Goal: Information Seeking & Learning: Understand process/instructions

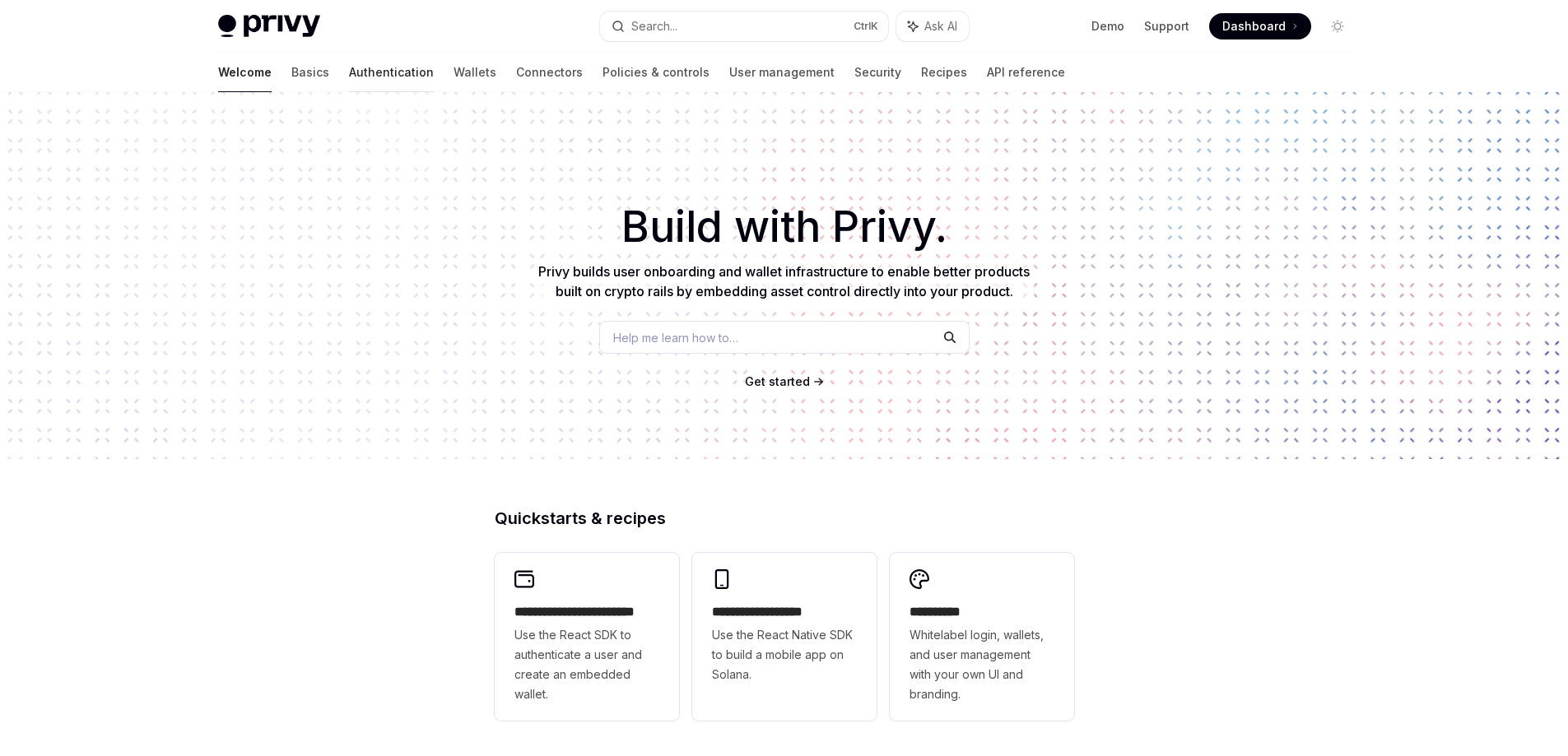
click at [349, 79] on link "Authentication" at bounding box center [392, 72] width 85 height 40
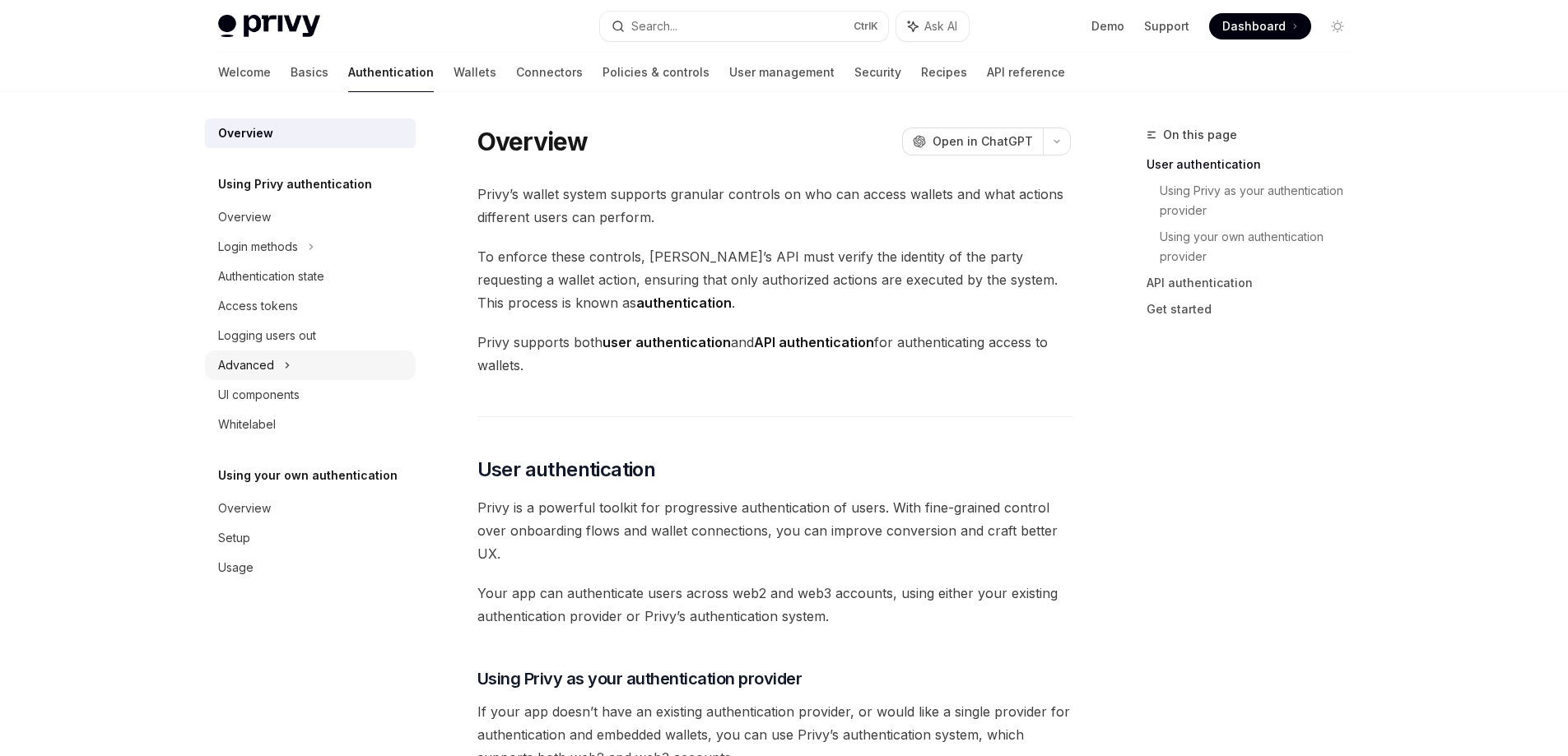
click at [272, 360] on div "Advanced" at bounding box center [246, 366] width 56 height 20
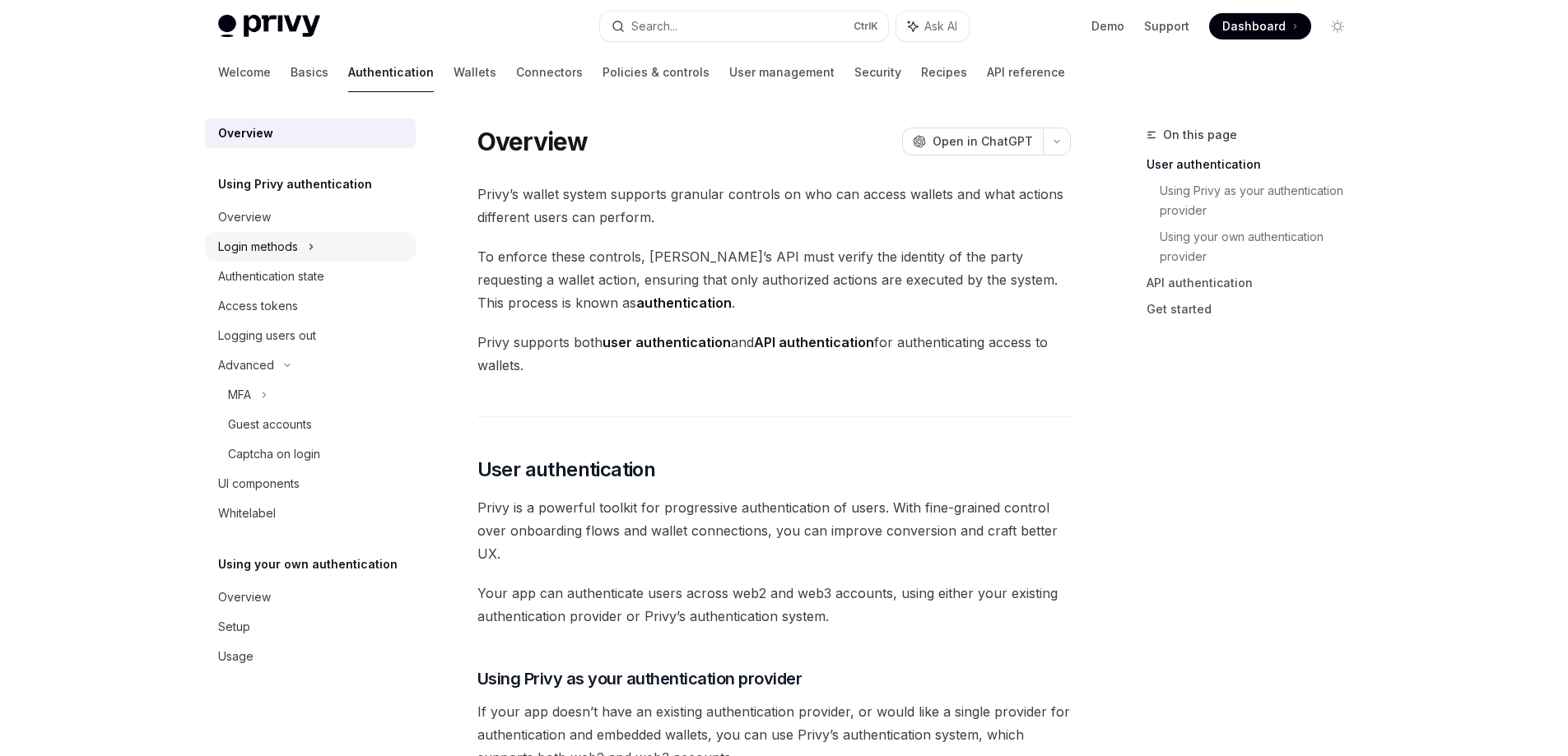
click at [311, 243] on icon at bounding box center [310, 247] width 7 height 20
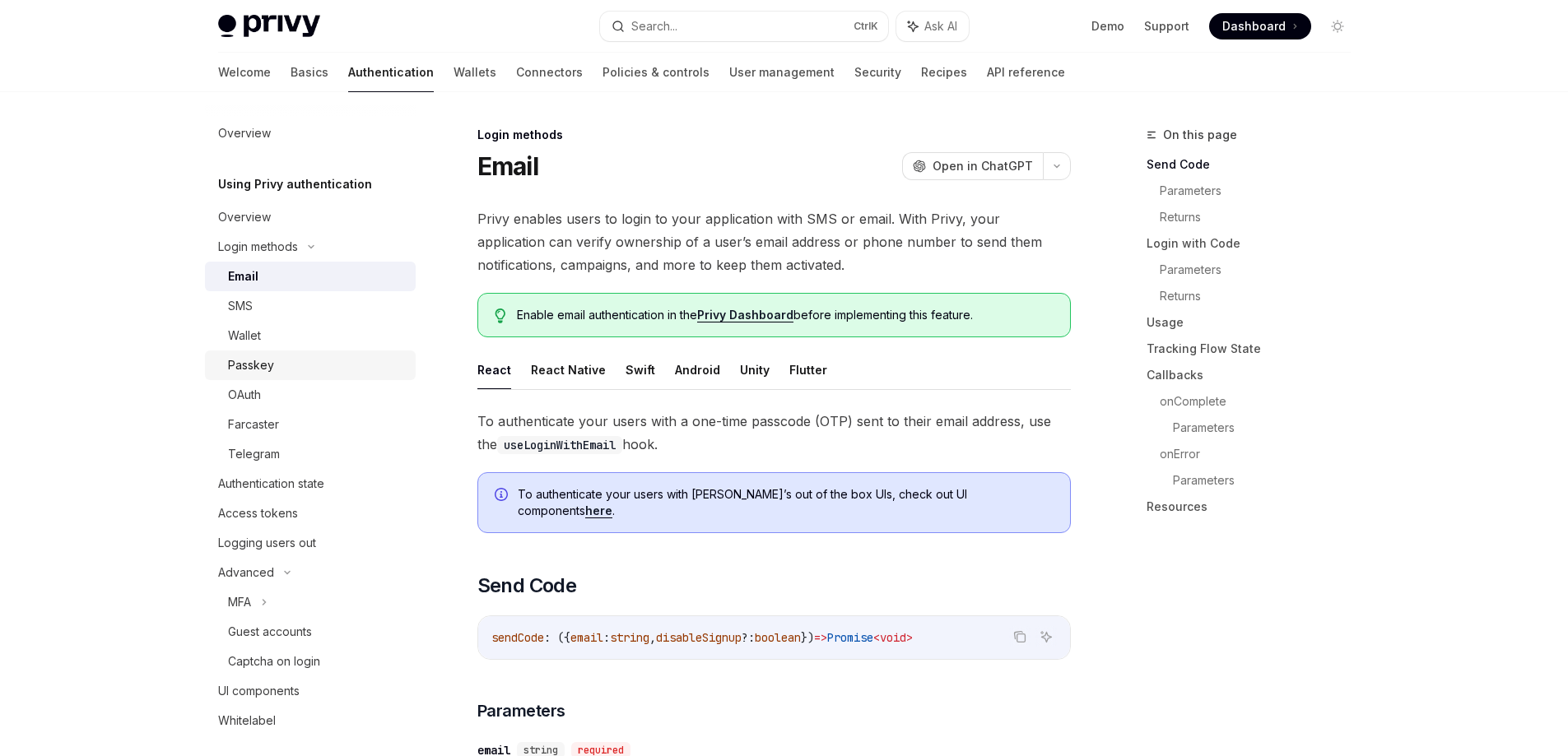
click at [272, 361] on div "Passkey" at bounding box center [251, 366] width 46 height 20
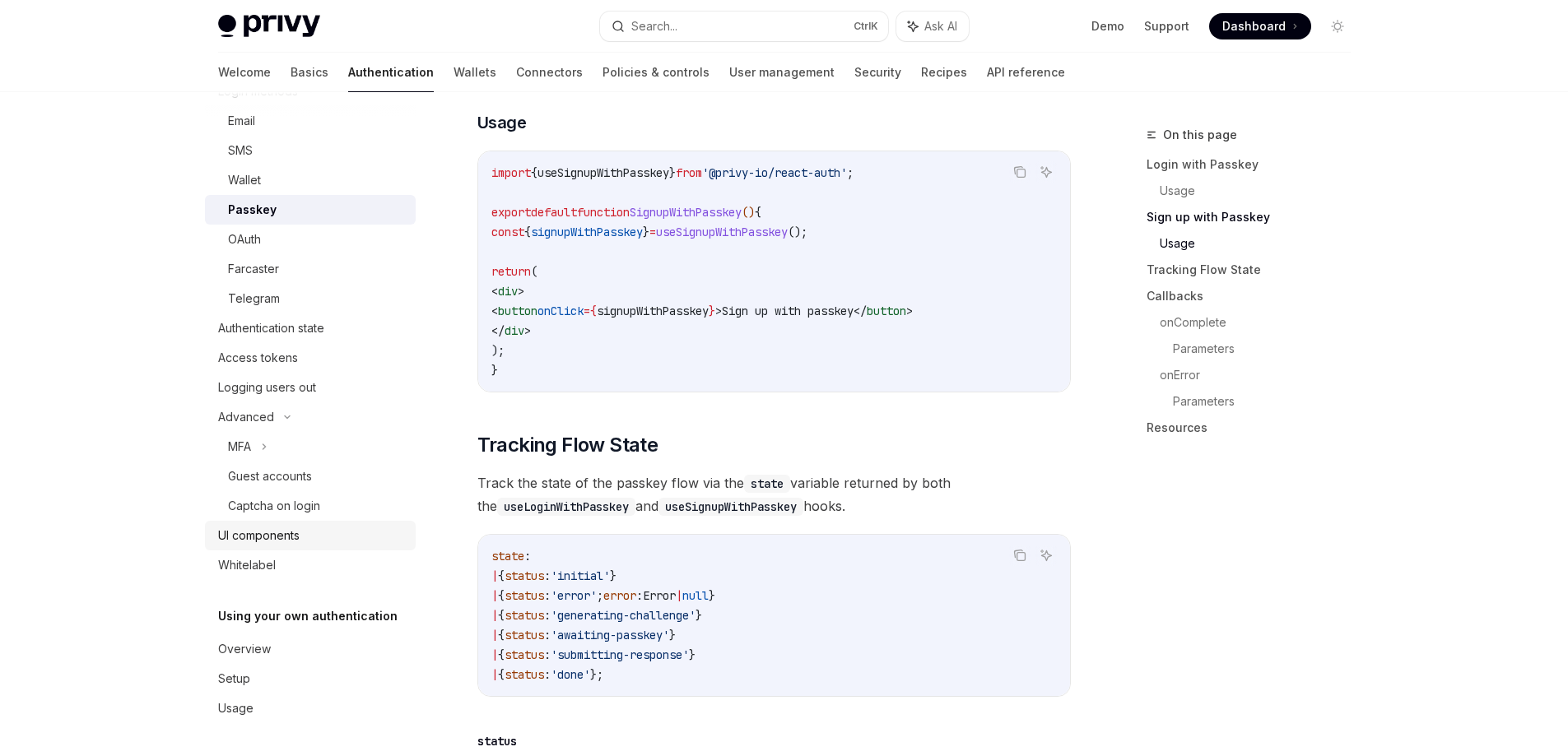
scroll to position [1151, 0]
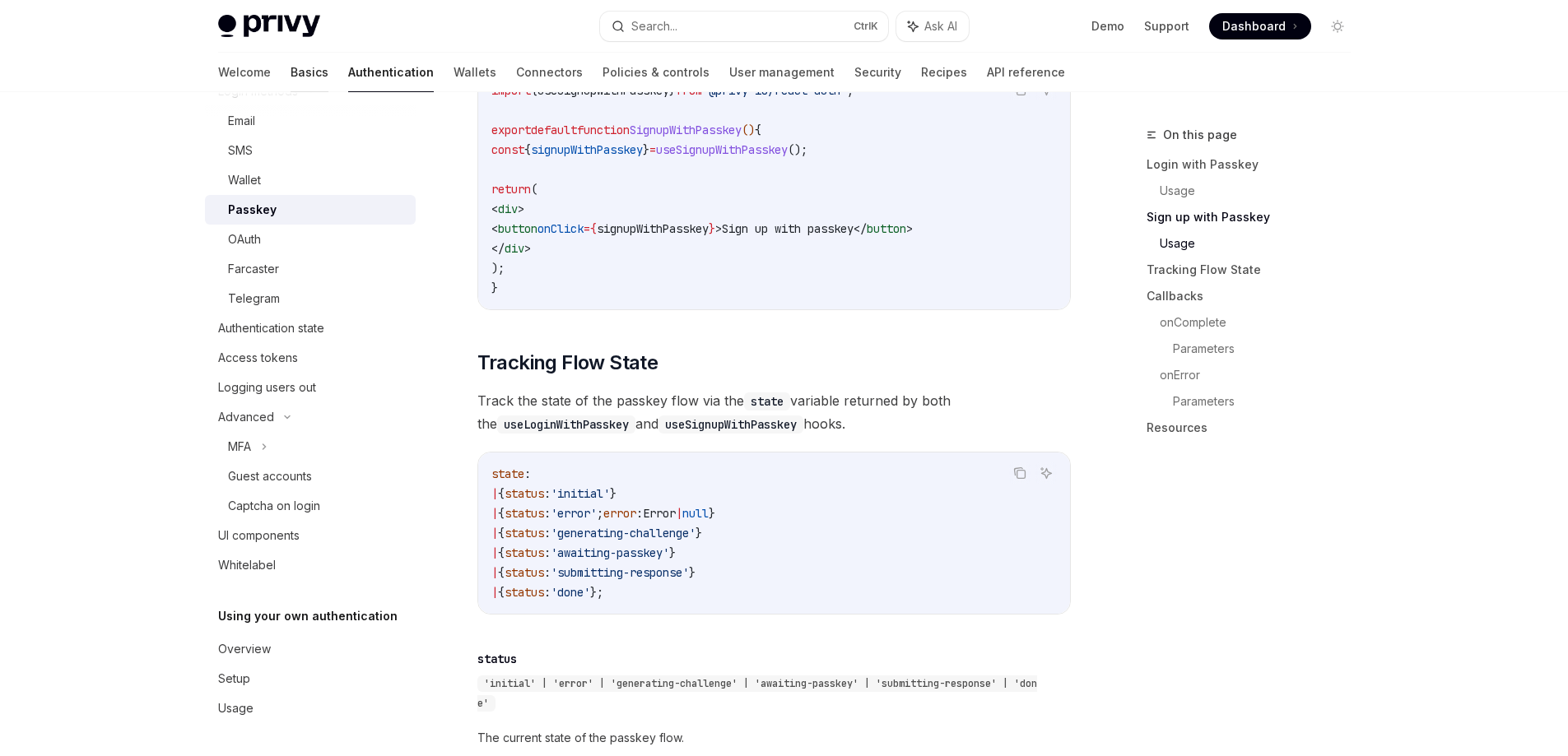
click at [291, 76] on link "Basics" at bounding box center [309, 72] width 38 height 40
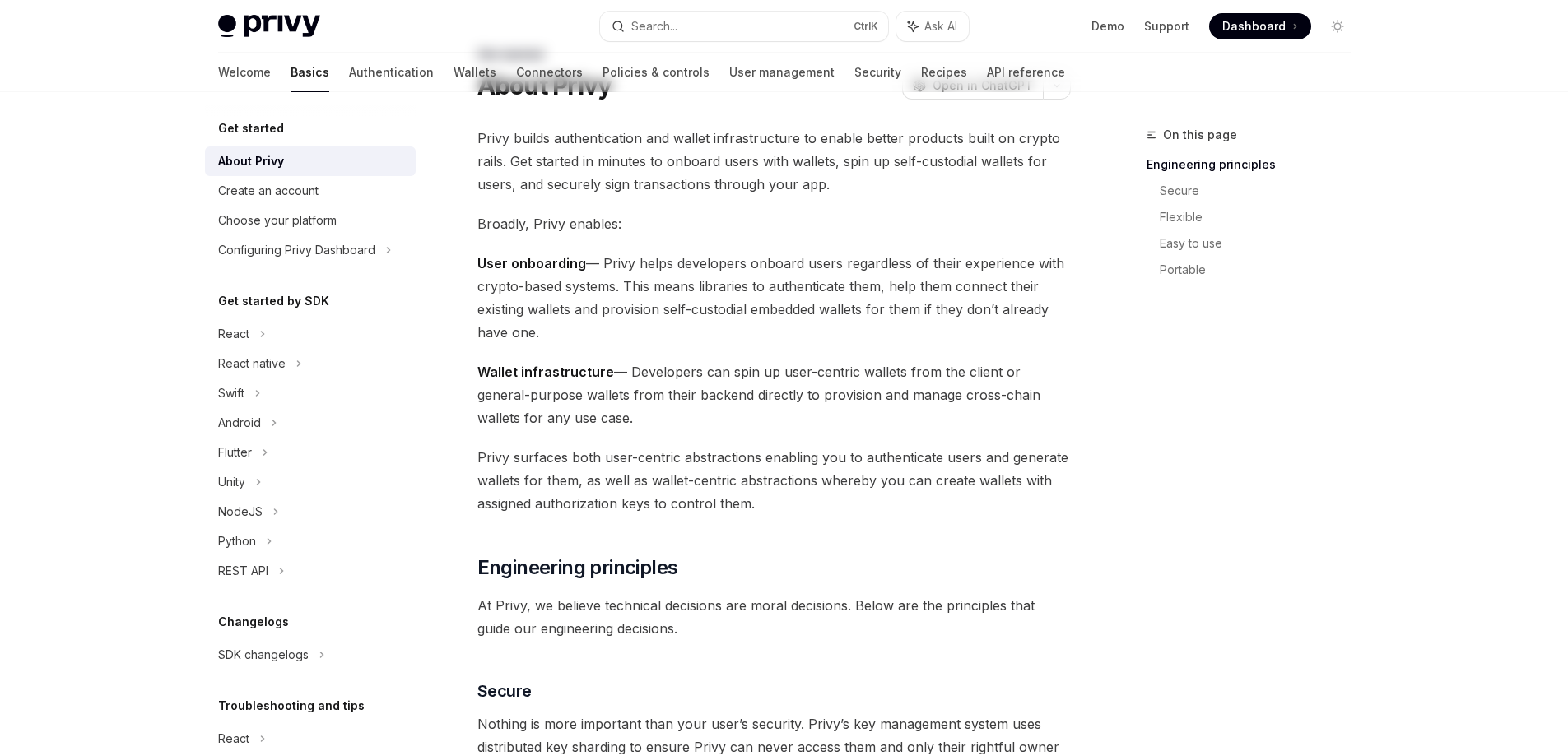
scroll to position [247, 0]
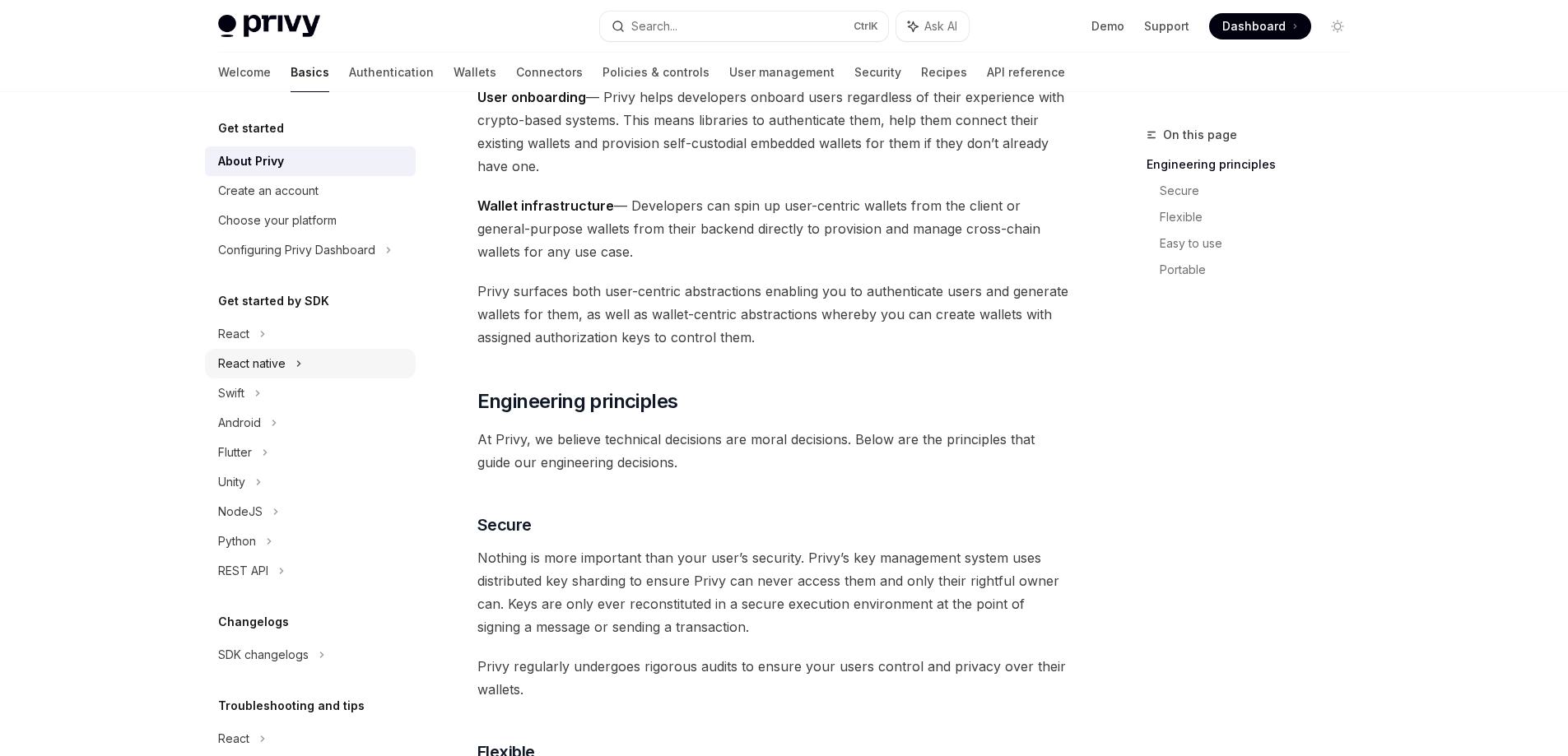
click at [243, 357] on div "React native" at bounding box center [252, 364] width 67 height 20
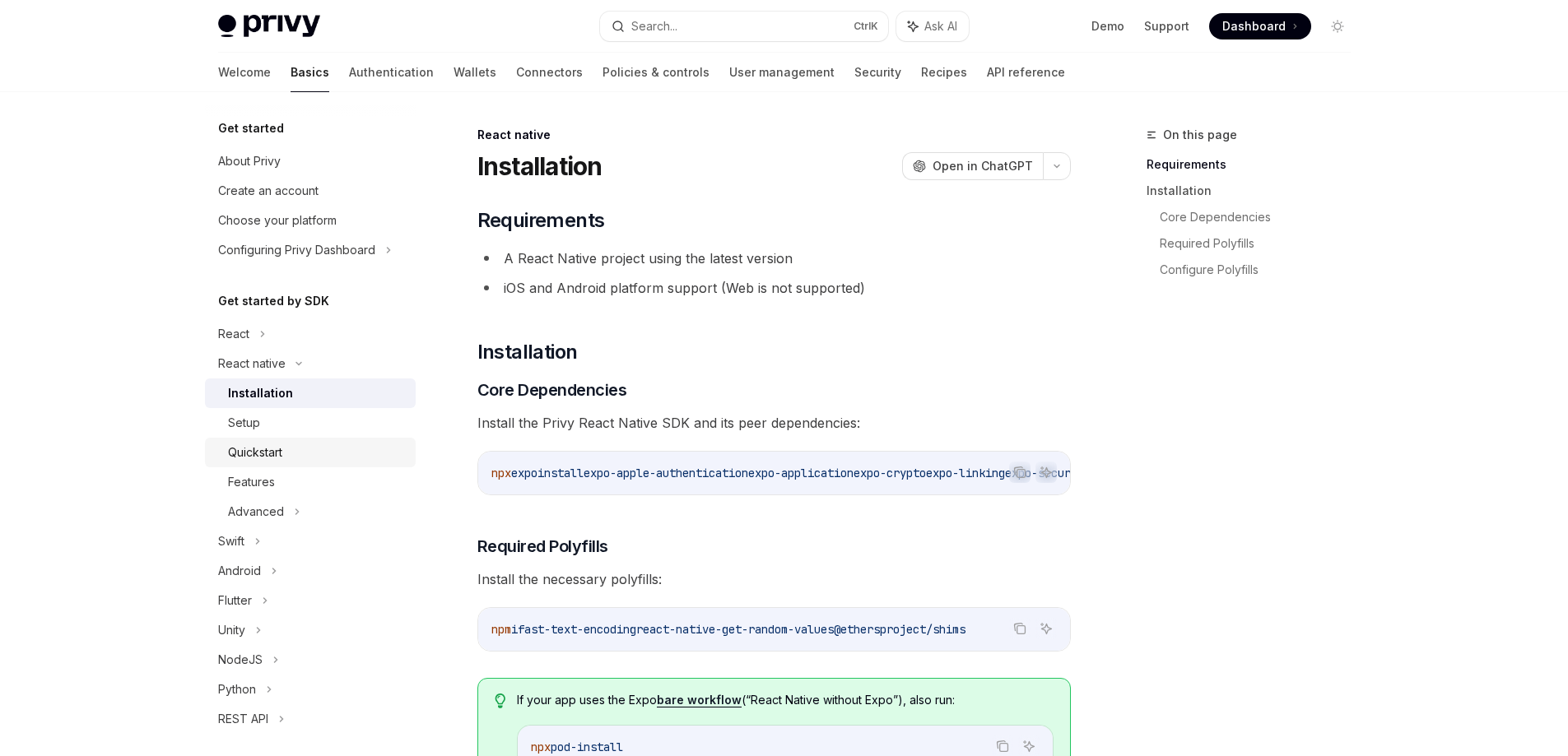
click at [271, 450] on div "Quickstart" at bounding box center [255, 453] width 54 height 20
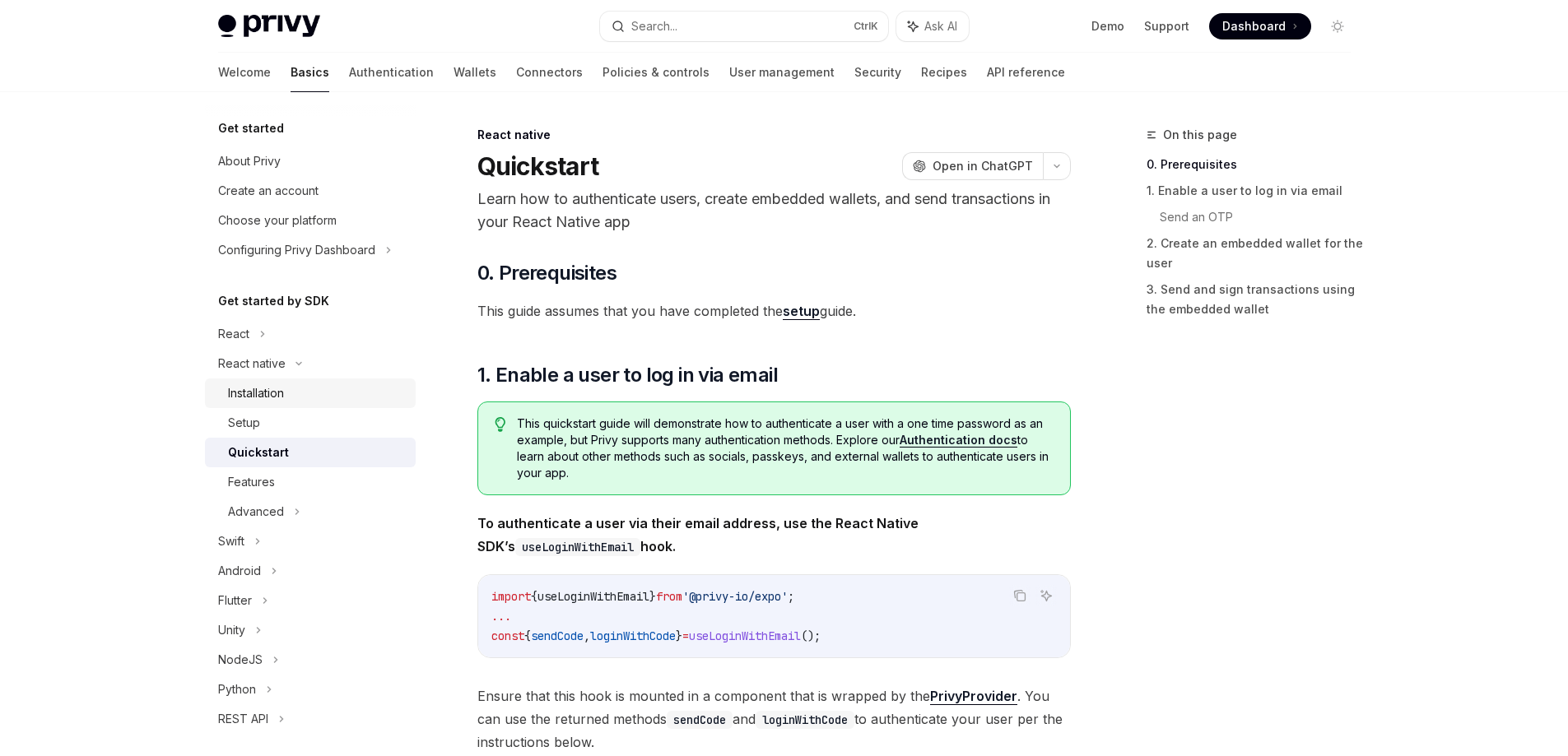
click at [273, 398] on div "Installation" at bounding box center [256, 393] width 56 height 20
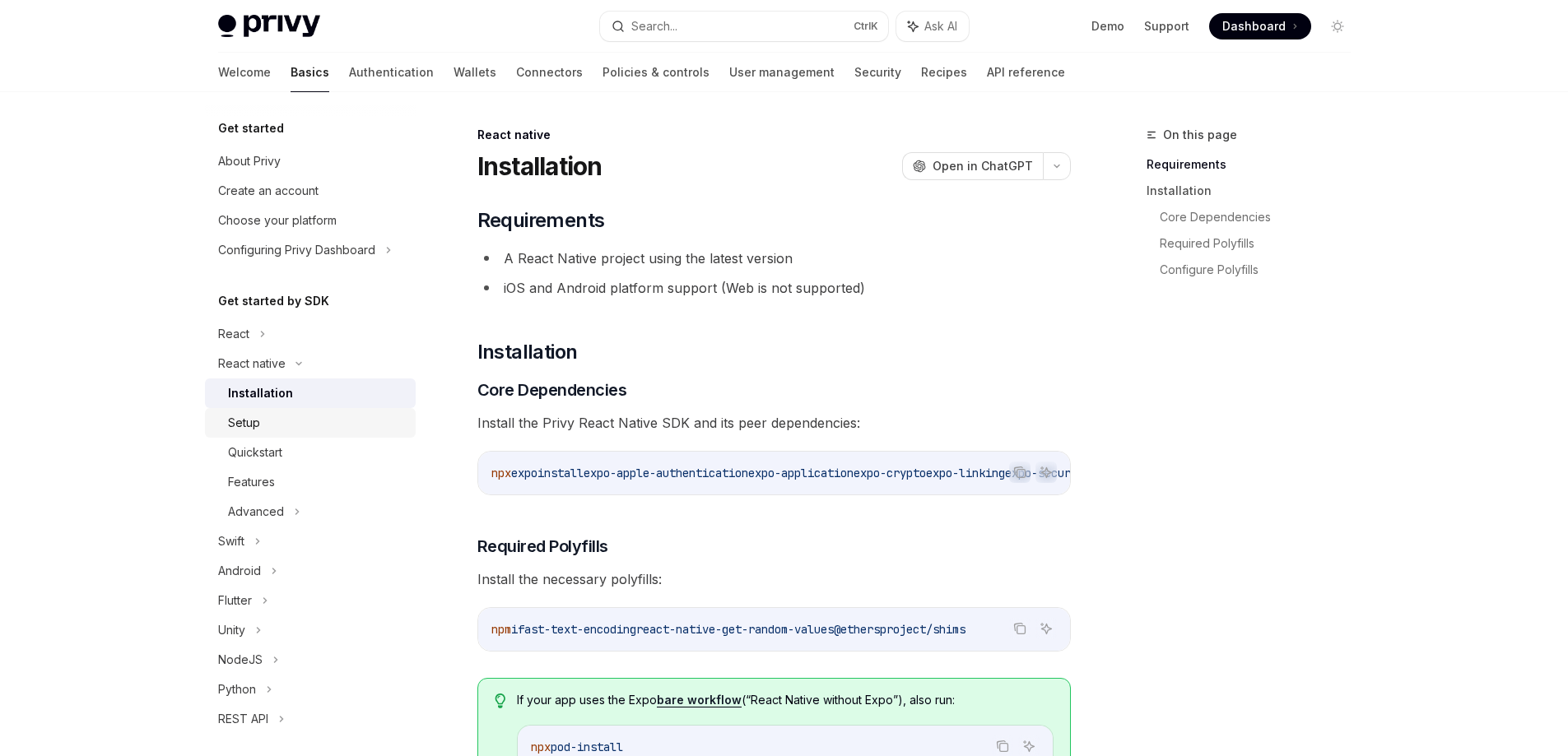
click at [269, 425] on div "Setup" at bounding box center [317, 423] width 178 height 20
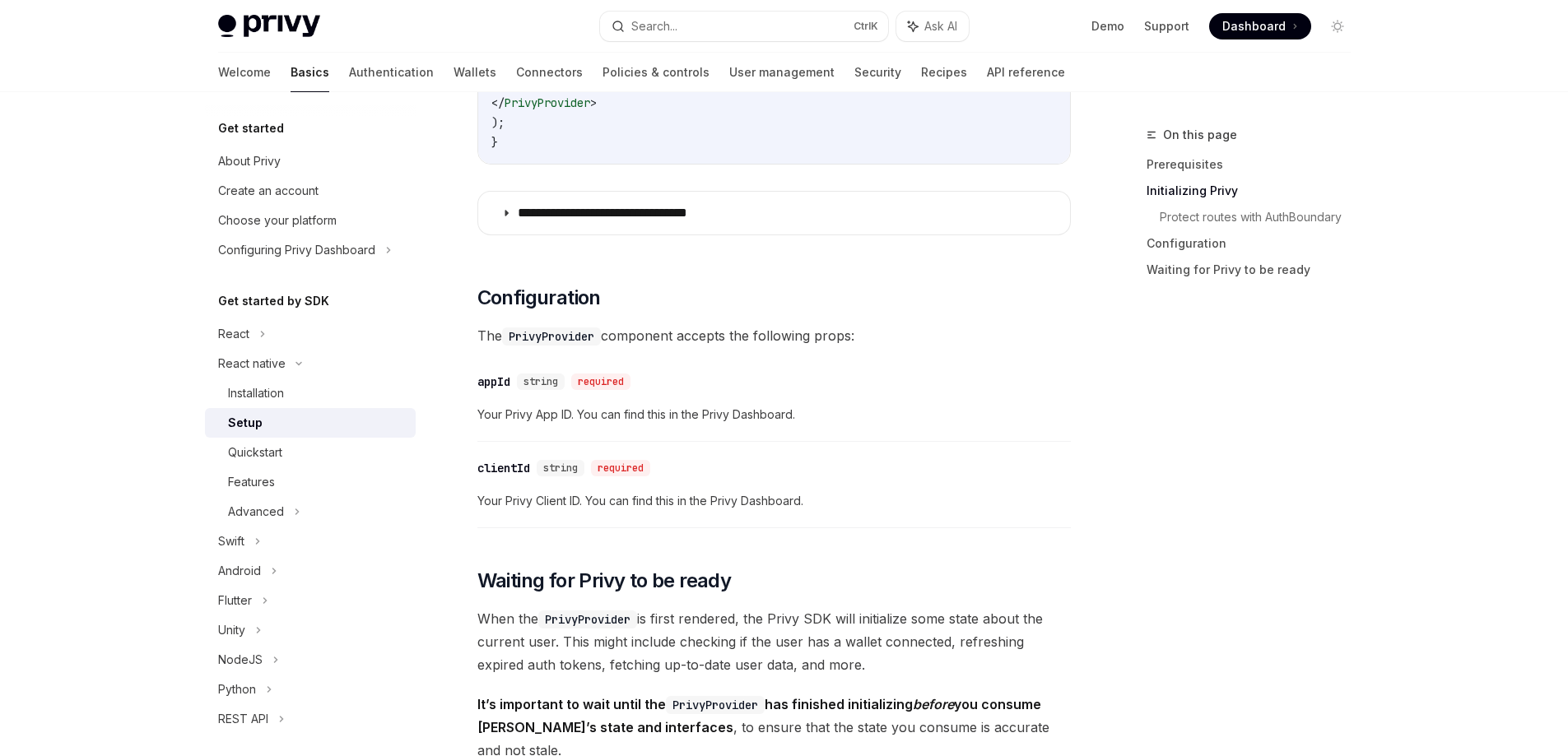
scroll to position [740, 0]
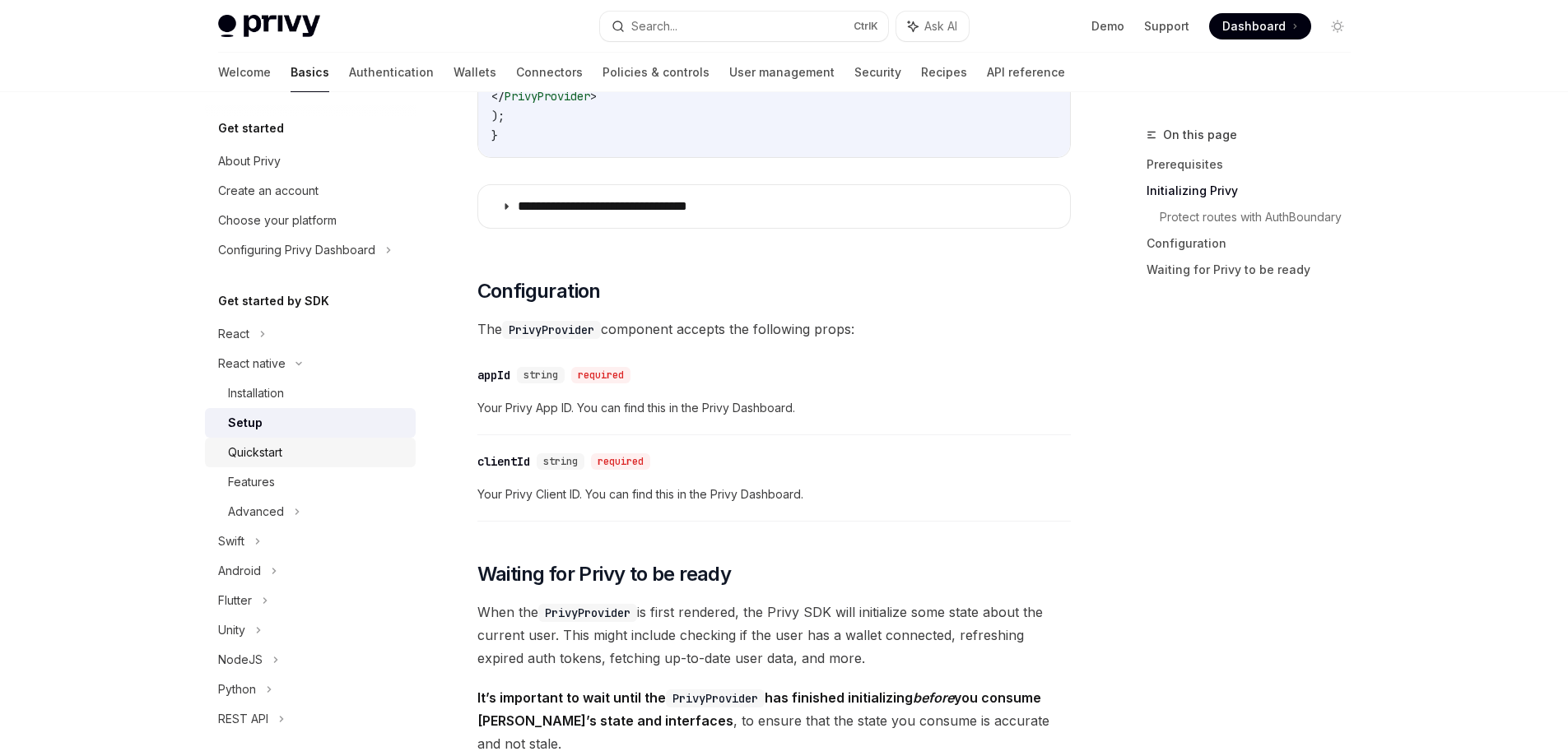
click at [289, 458] on div "Quickstart" at bounding box center [317, 453] width 178 height 20
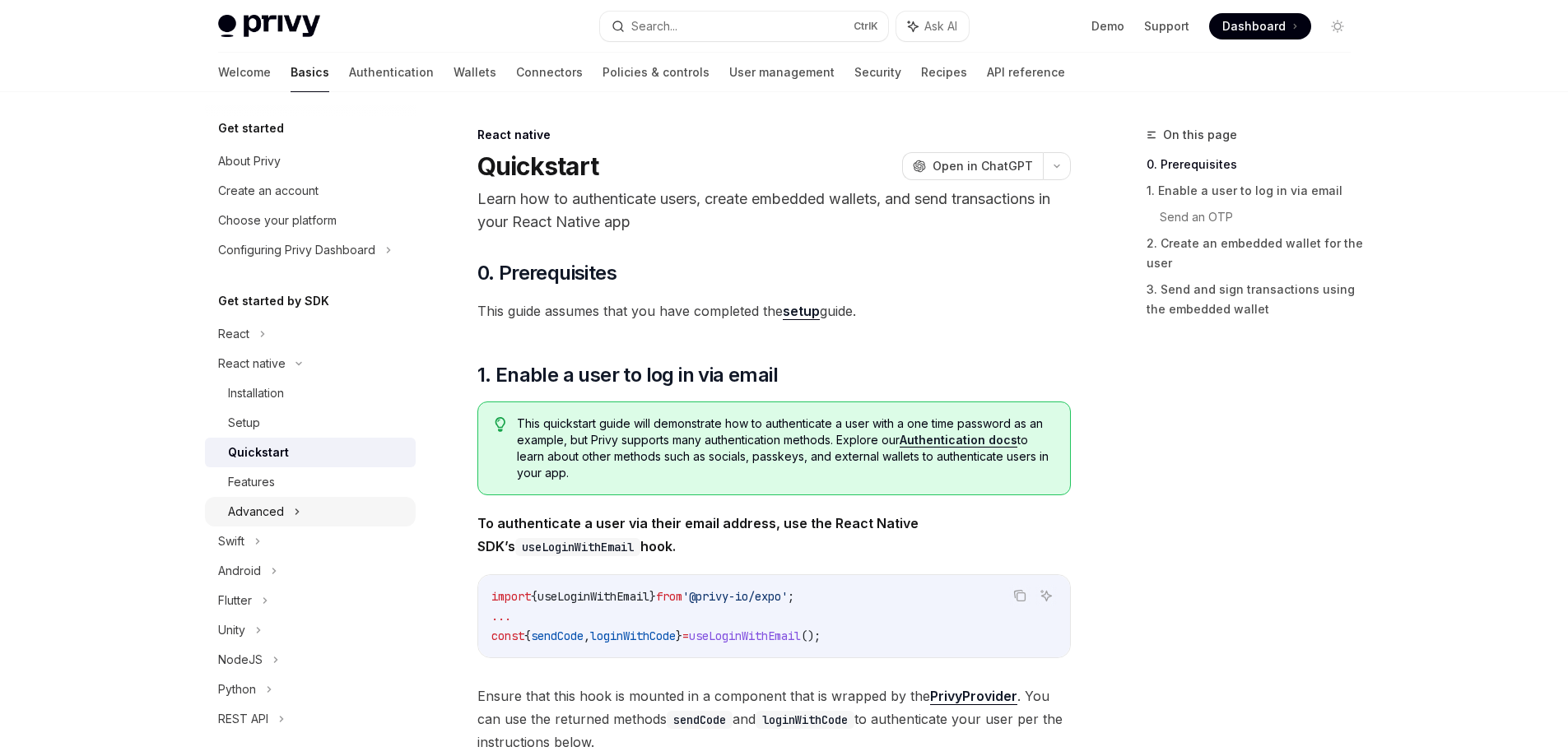
click at [274, 511] on div "Advanced" at bounding box center [256, 512] width 56 height 20
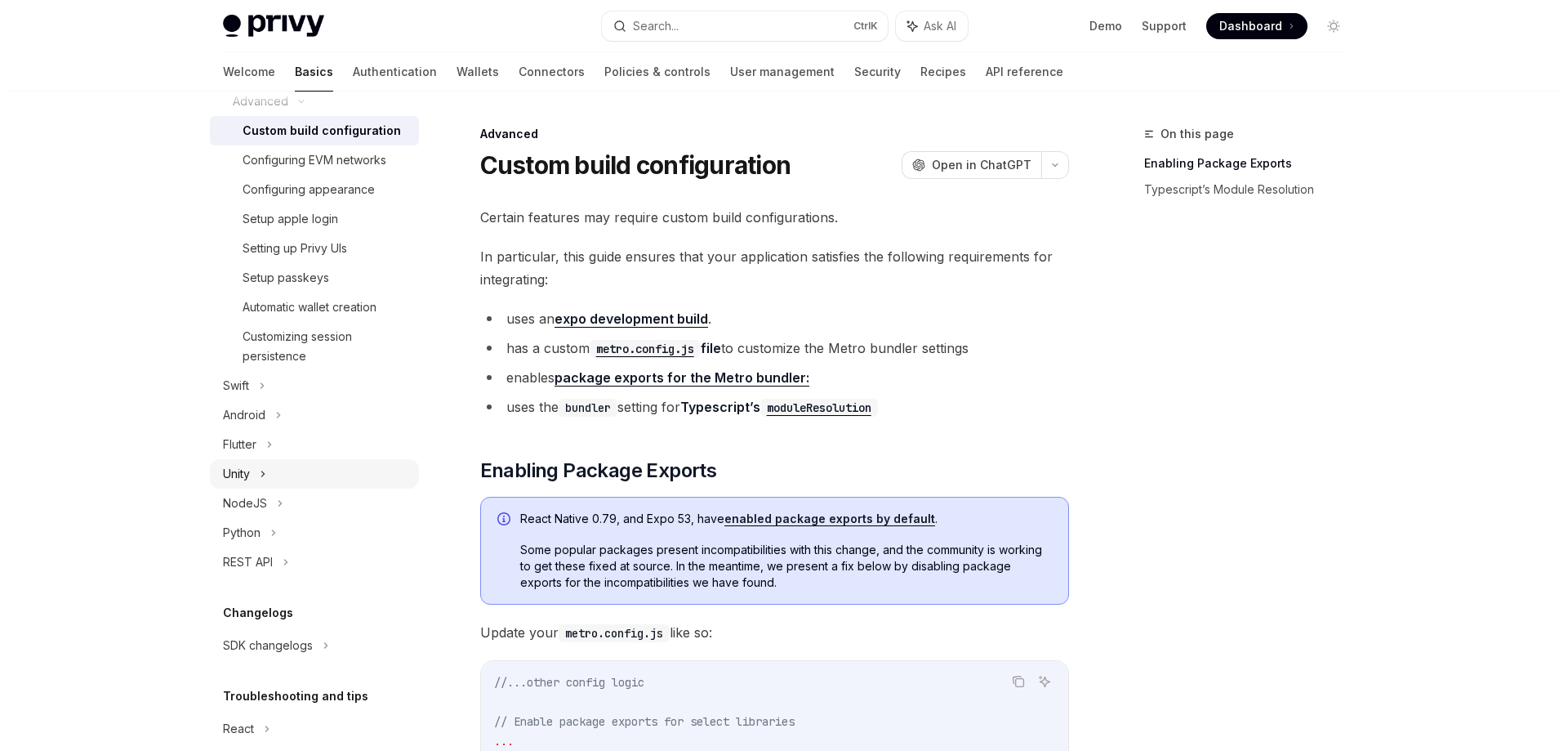
scroll to position [408, 0]
click at [273, 501] on icon at bounding box center [273, 502] width 2 height 5
type textarea "*"
